Goal: Transaction & Acquisition: Book appointment/travel/reservation

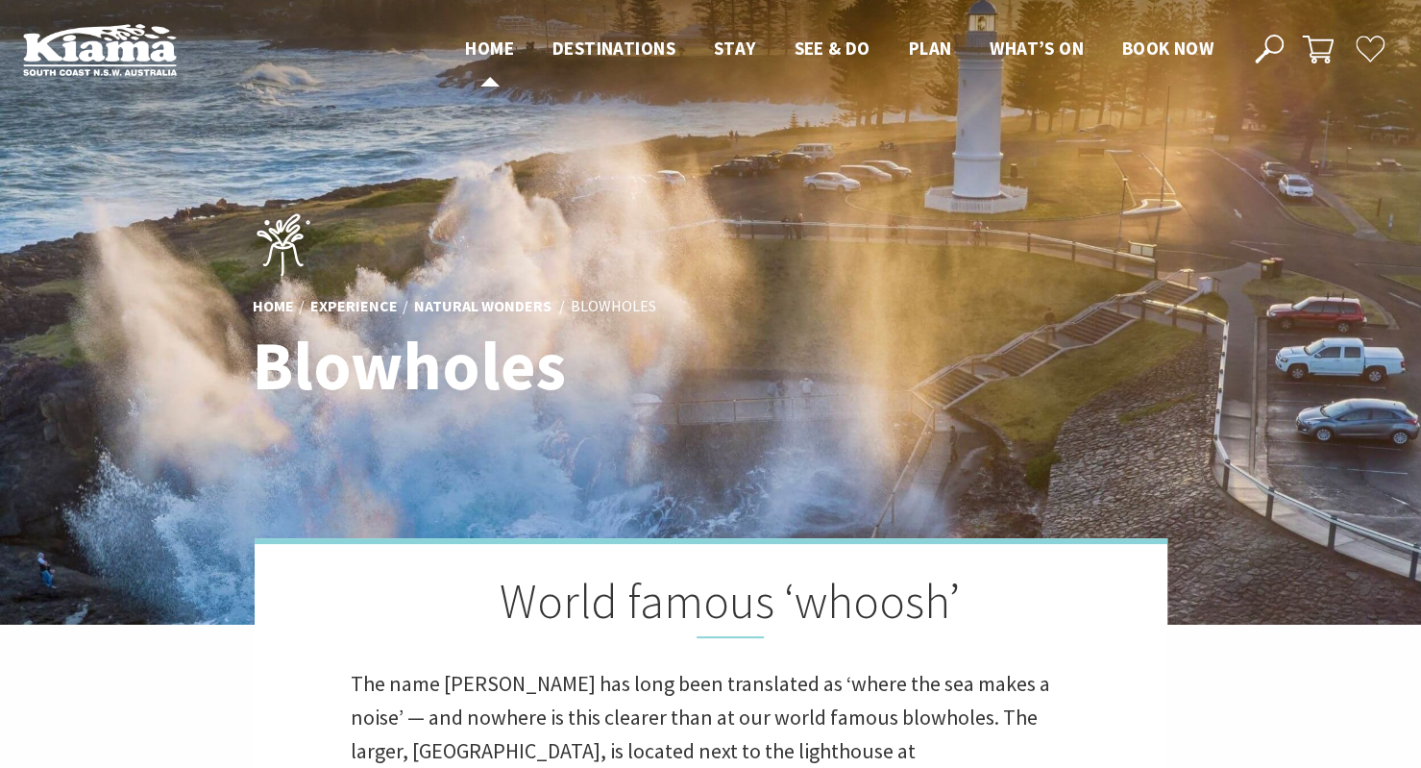
scroll to position [661, 1445]
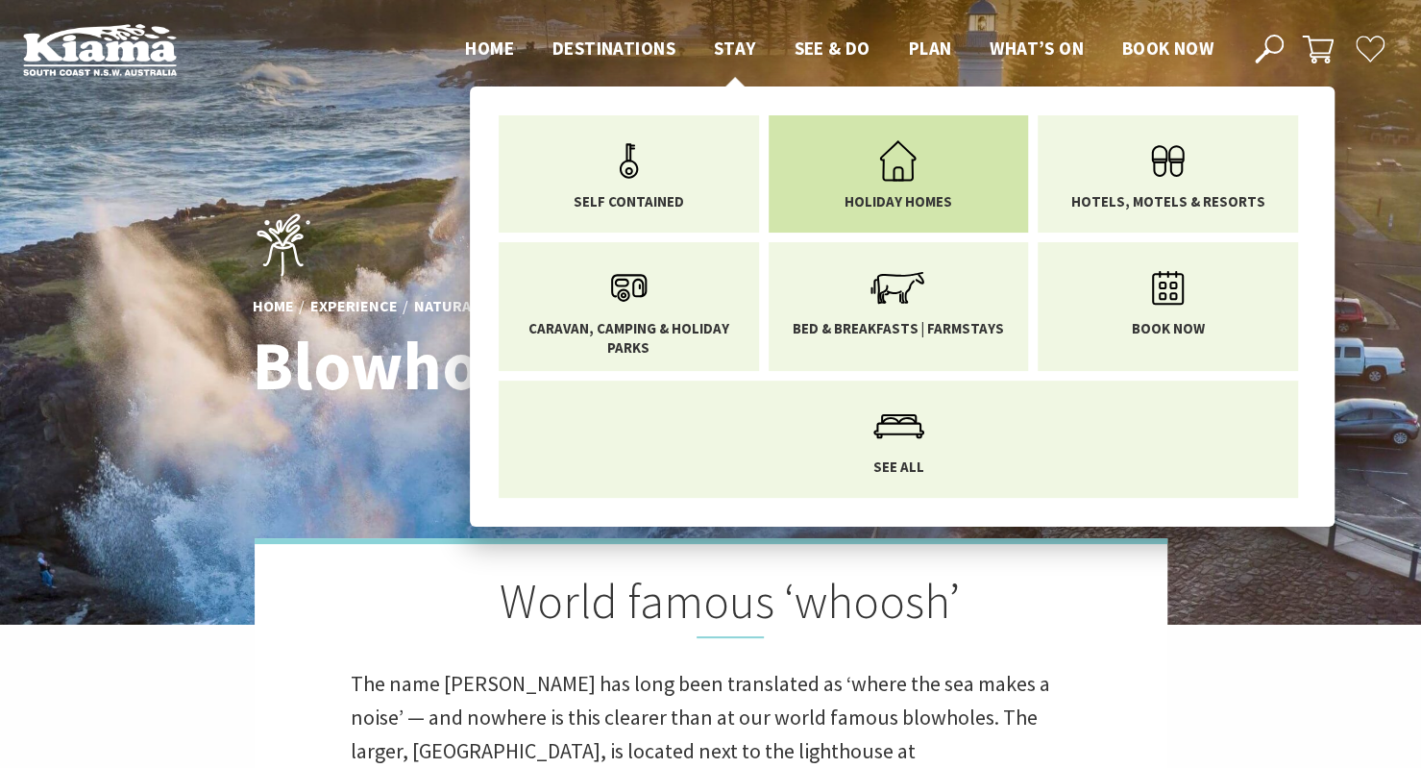
click at [812, 165] on link "Holiday Homes" at bounding box center [899, 170] width 232 height 81
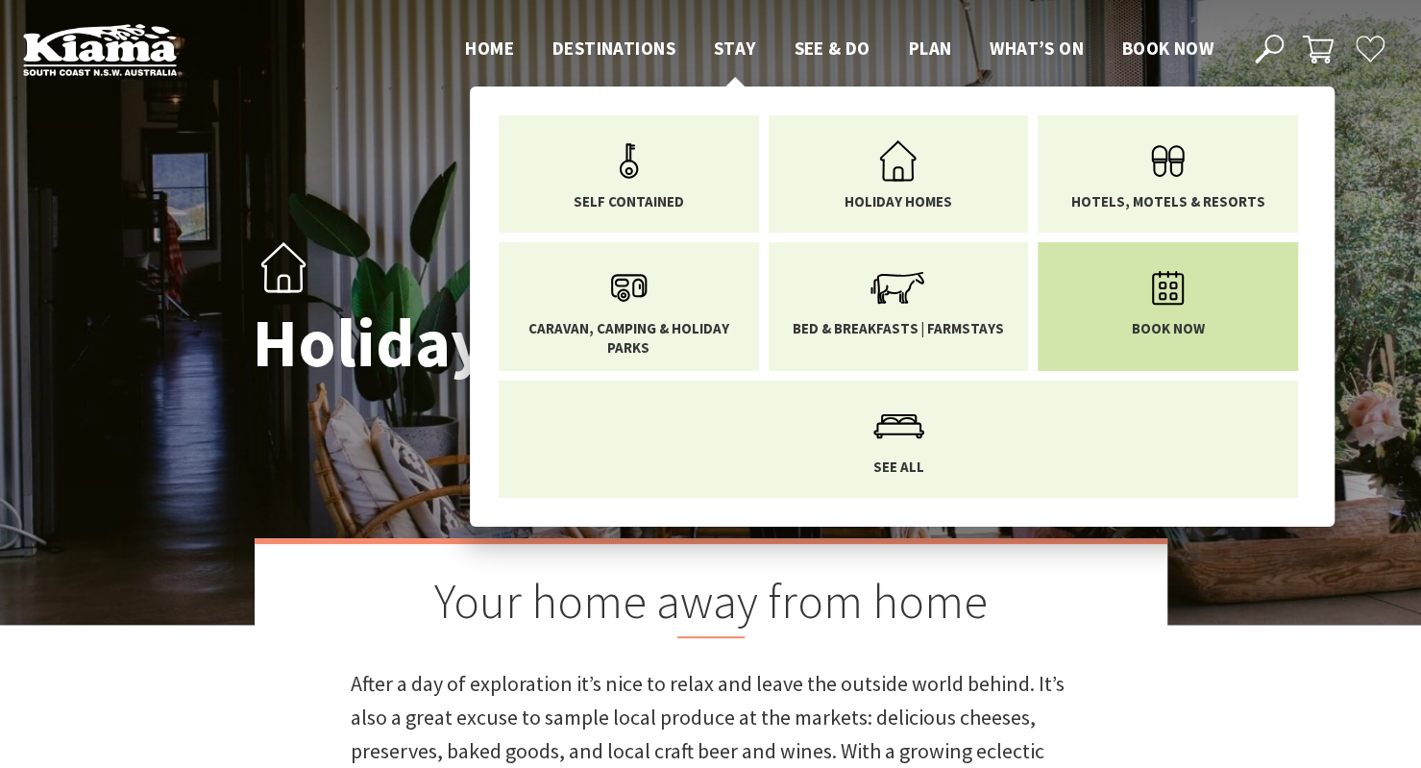
click at [1242, 322] on li "Book now" at bounding box center [1168, 306] width 260 height 129
click at [1163, 311] on icon "Main Menu" at bounding box center [1168, 288] width 62 height 62
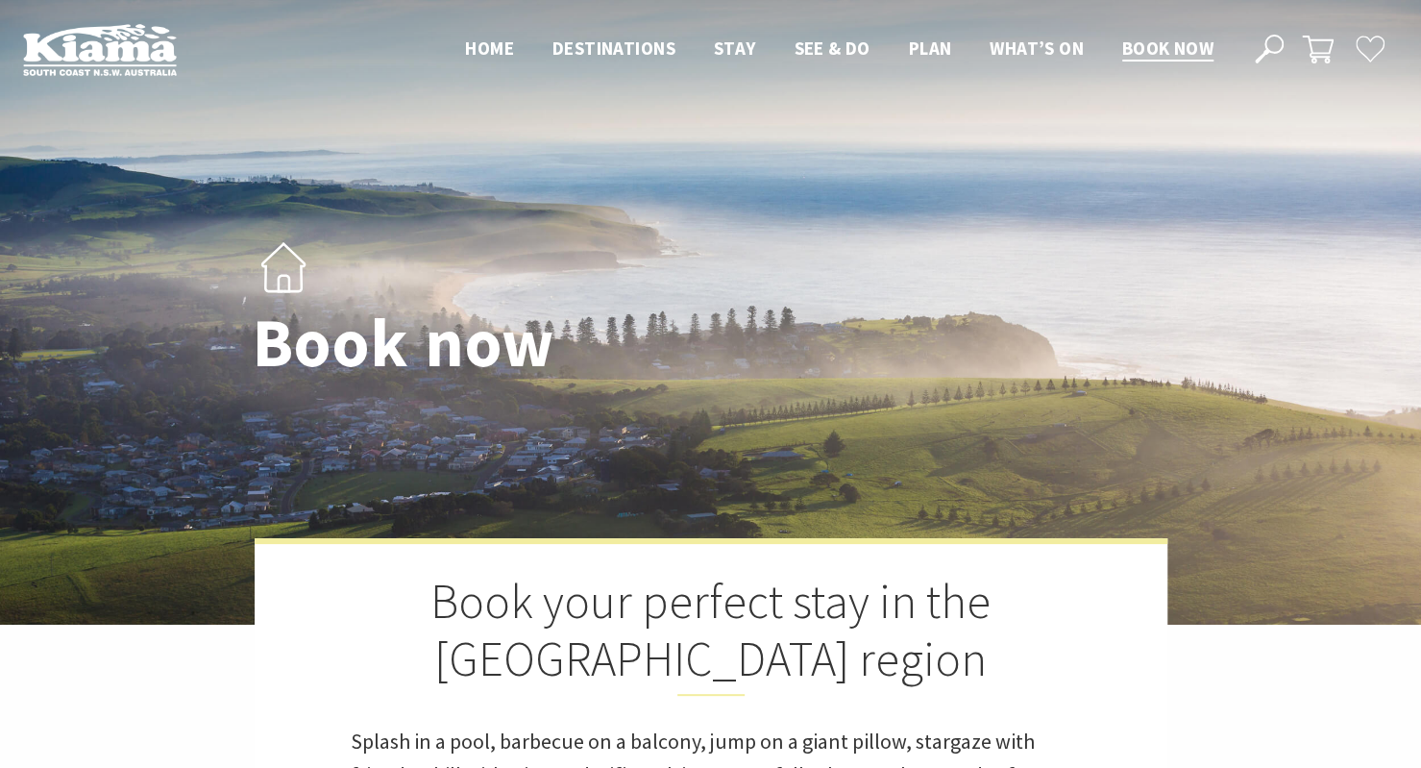
select select "3"
select select "2"
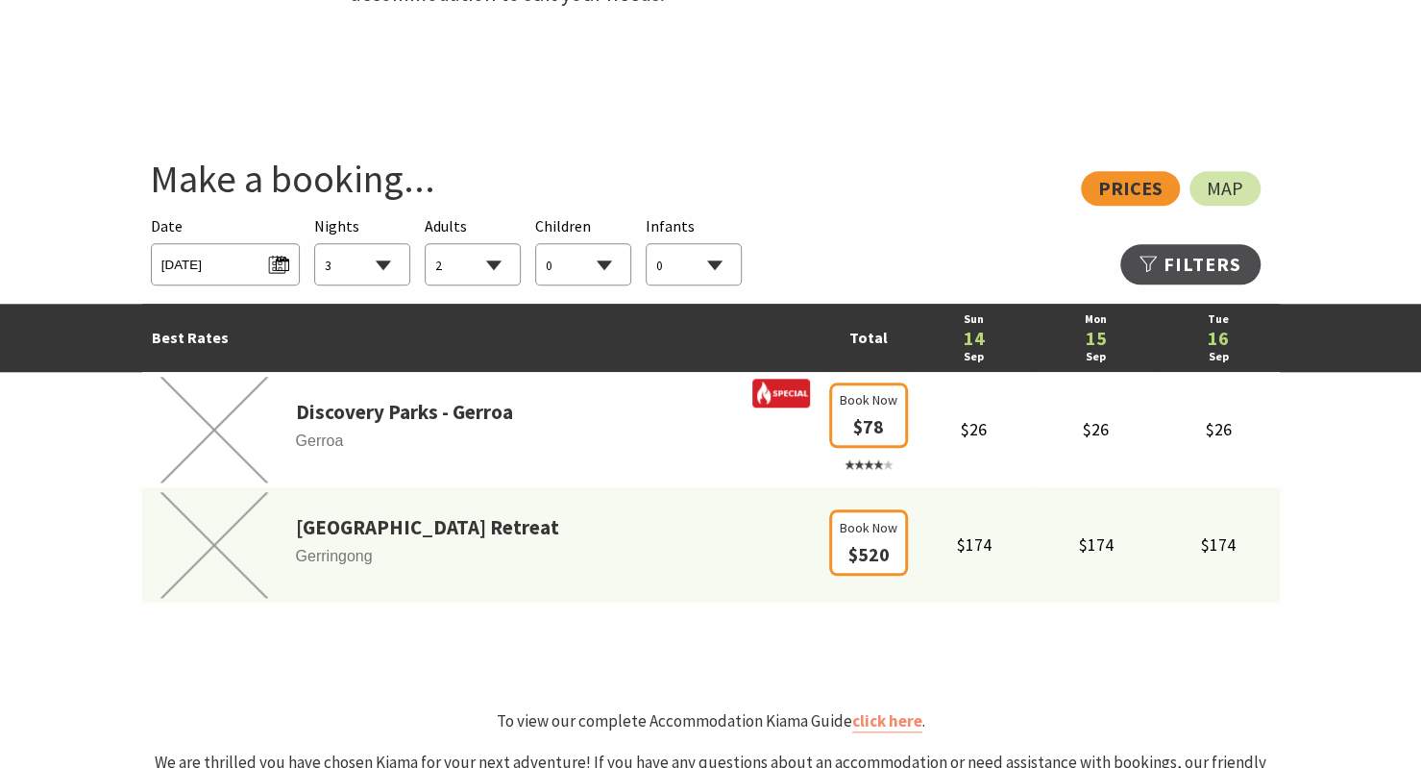
scroll to position [976, 0]
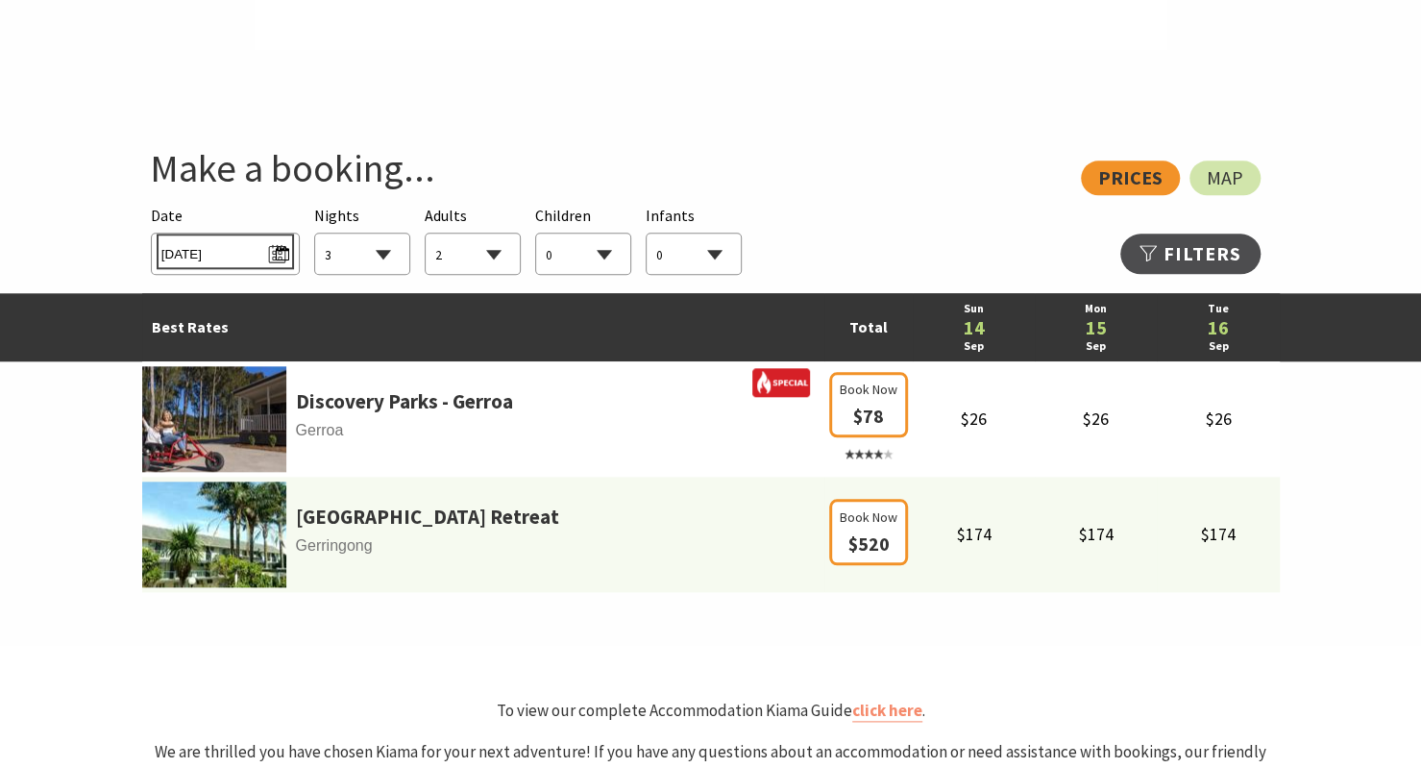
click at [251, 241] on span "Sun 14/09/2025" at bounding box center [225, 251] width 128 height 26
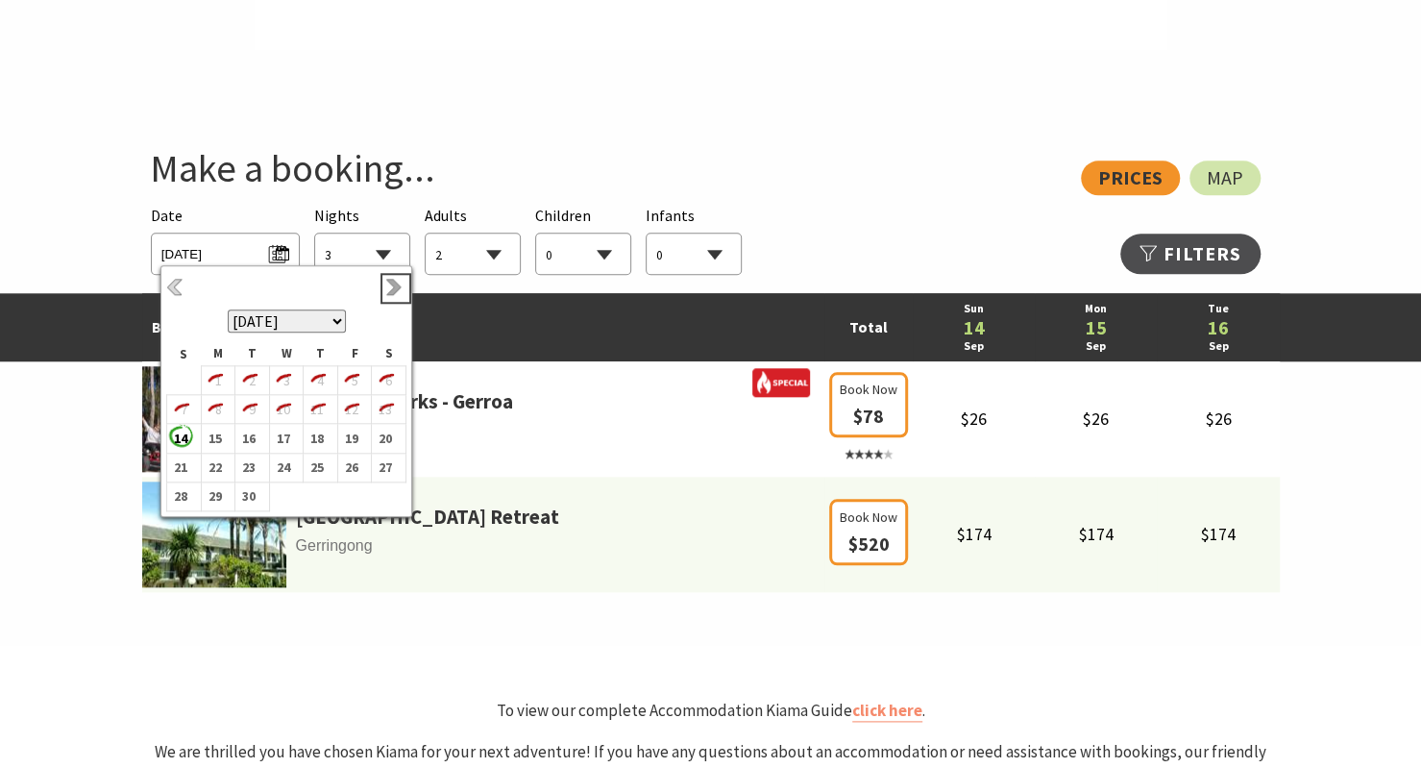
click at [394, 286] on link "Next" at bounding box center [395, 288] width 21 height 21
click at [211, 416] on b "6" at bounding box center [214, 409] width 25 height 25
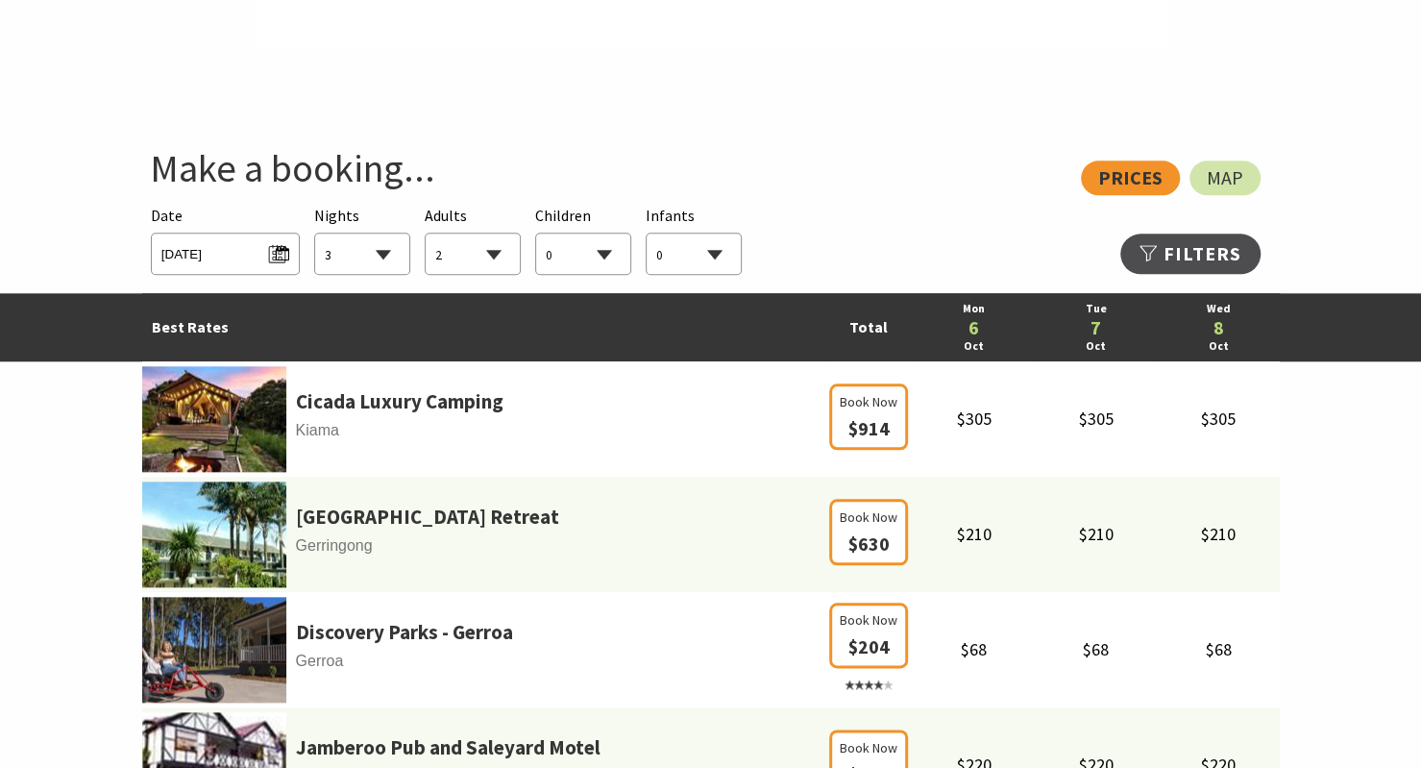
click at [392, 270] on select "1 2 3 4 5 6 7 8 9 10 11 12 13 14 15 16 17 18 19 20 21 22 23 24 25 26 27 28 29 30" at bounding box center [362, 255] width 94 height 42
select select "2"
click at [315, 234] on select "1 2 3 4 5 6 7 8 9 10 11 12 13 14 15 16 17 18 19 20 21 22 23 24 25 26 27 28 29 30" at bounding box center [362, 255] width 94 height 42
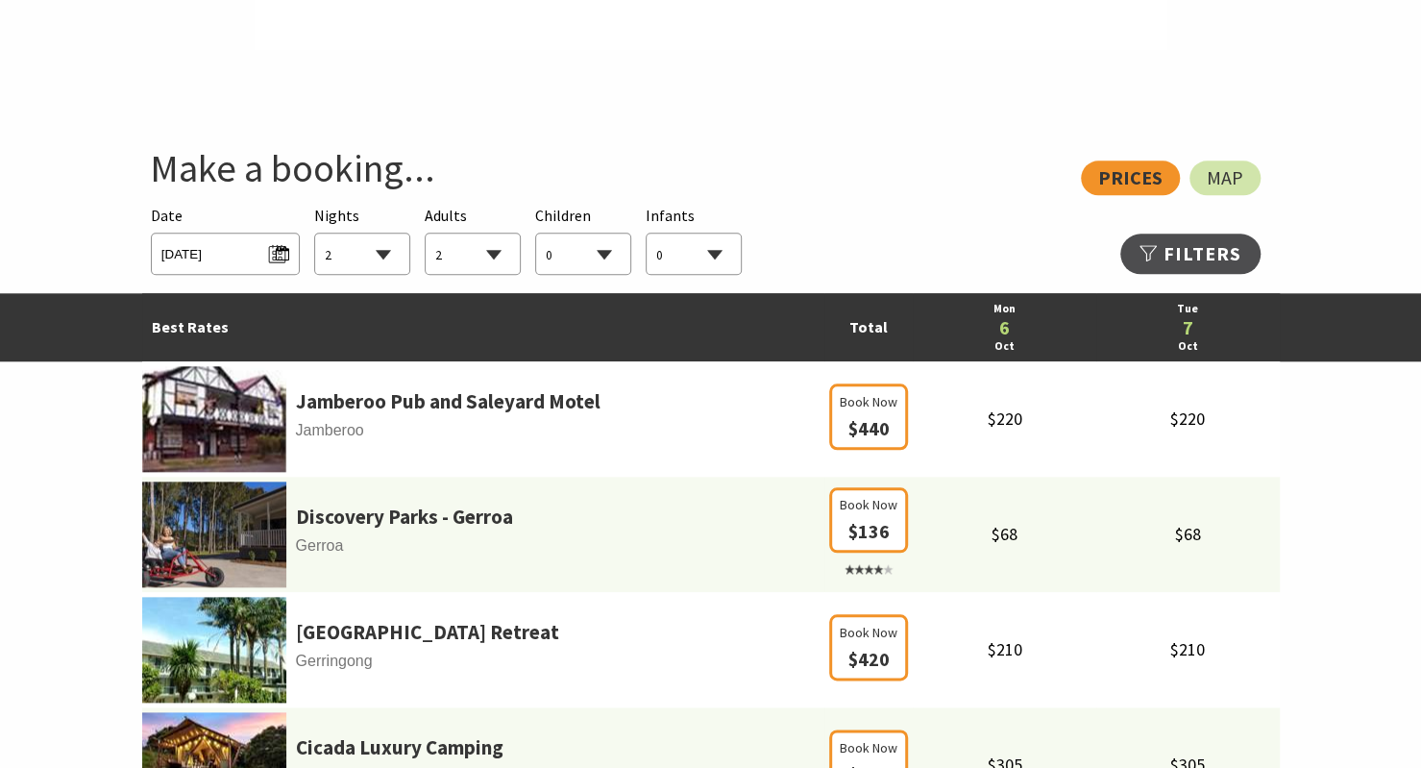
click at [484, 253] on select "0 1 2 3 4 5 6 7 8 9 10 11 12 13 14 15 16 17 18 19 20 21 22 23 24 25 26 27 28 29…" at bounding box center [473, 255] width 94 height 42
select select "4"
click at [426, 234] on select "0 1 2 3 4 5 6 7 8 9 10 11 12 13 14 15 16 17 18 19 20 21 22 23 24 25 26 27 28 29…" at bounding box center [473, 255] width 94 height 42
